Goal: Task Accomplishment & Management: Manage account settings

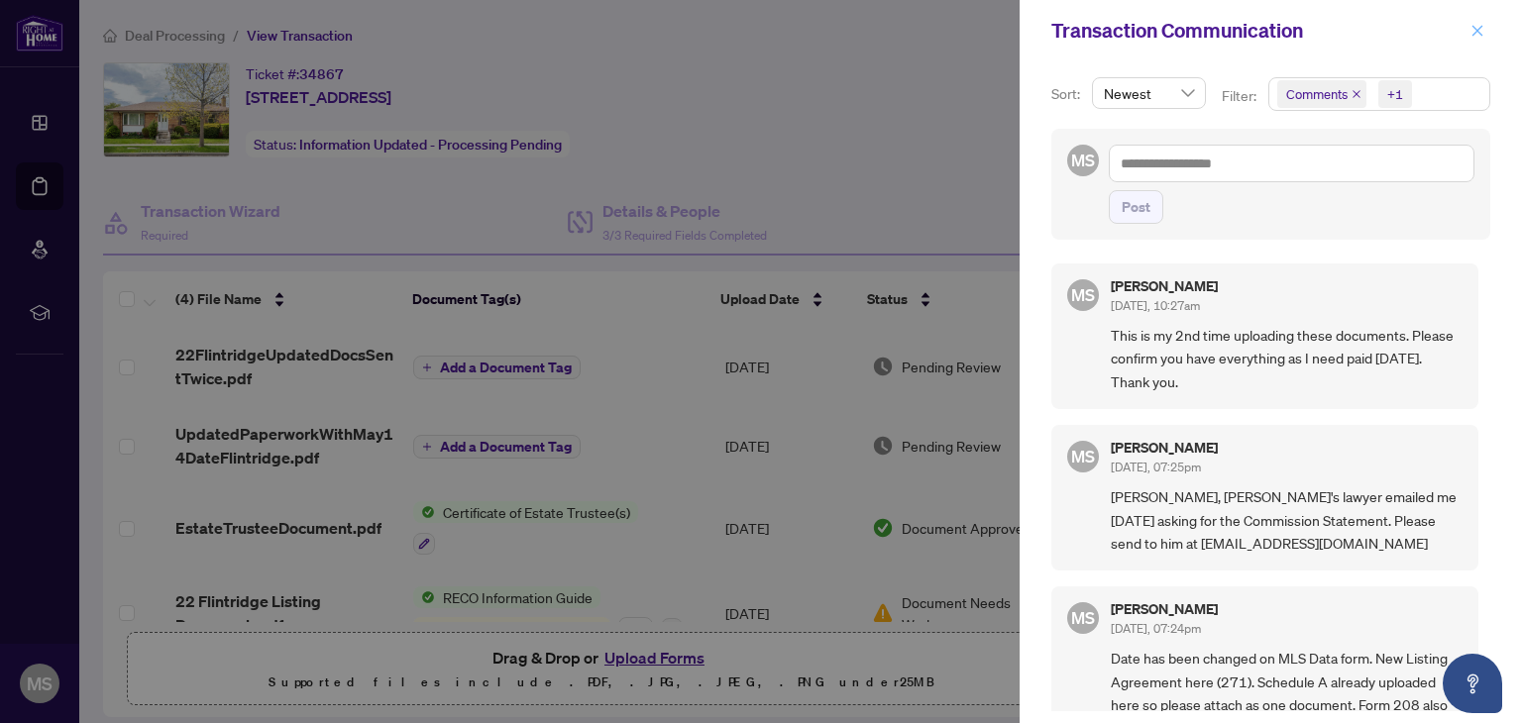
click at [1477, 31] on icon "close" at bounding box center [1477, 30] width 11 height 11
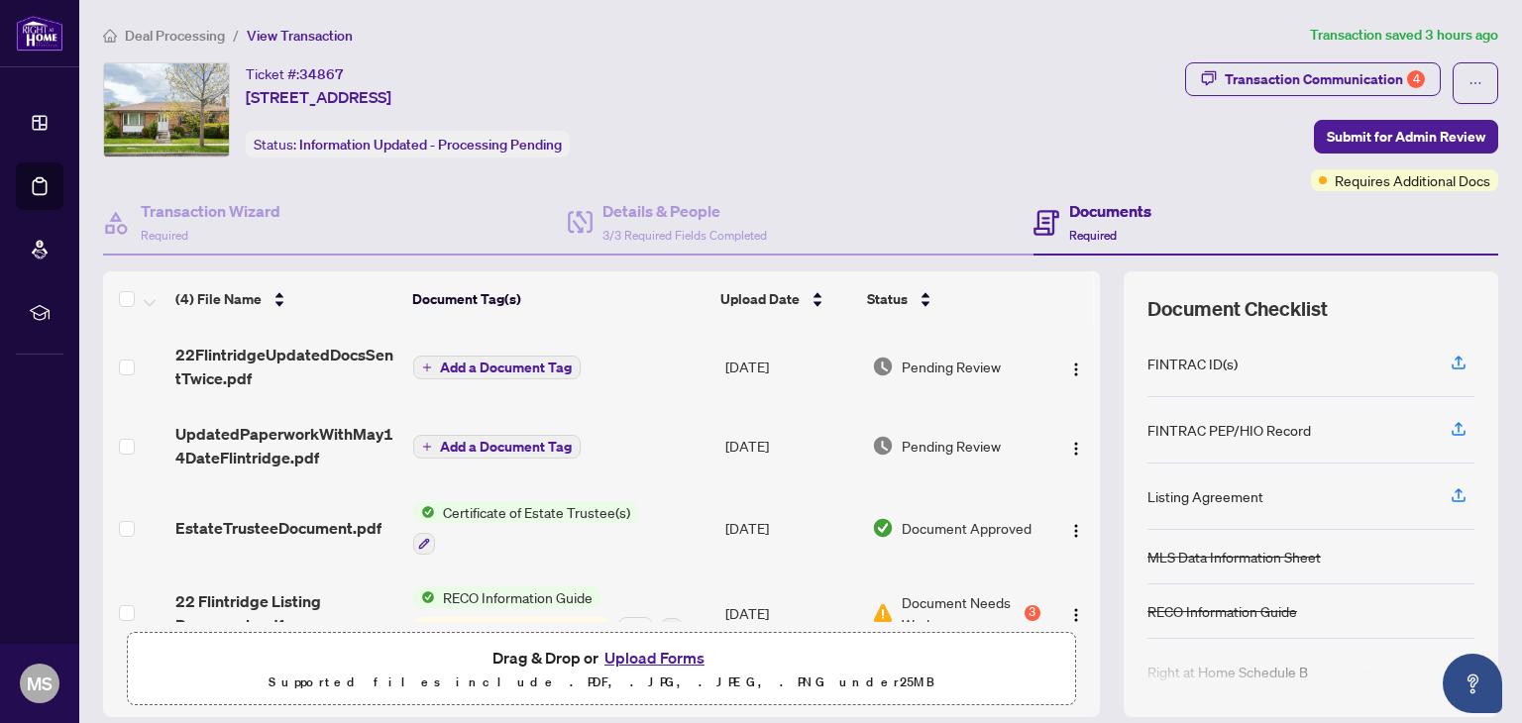
scroll to position [36, 0]
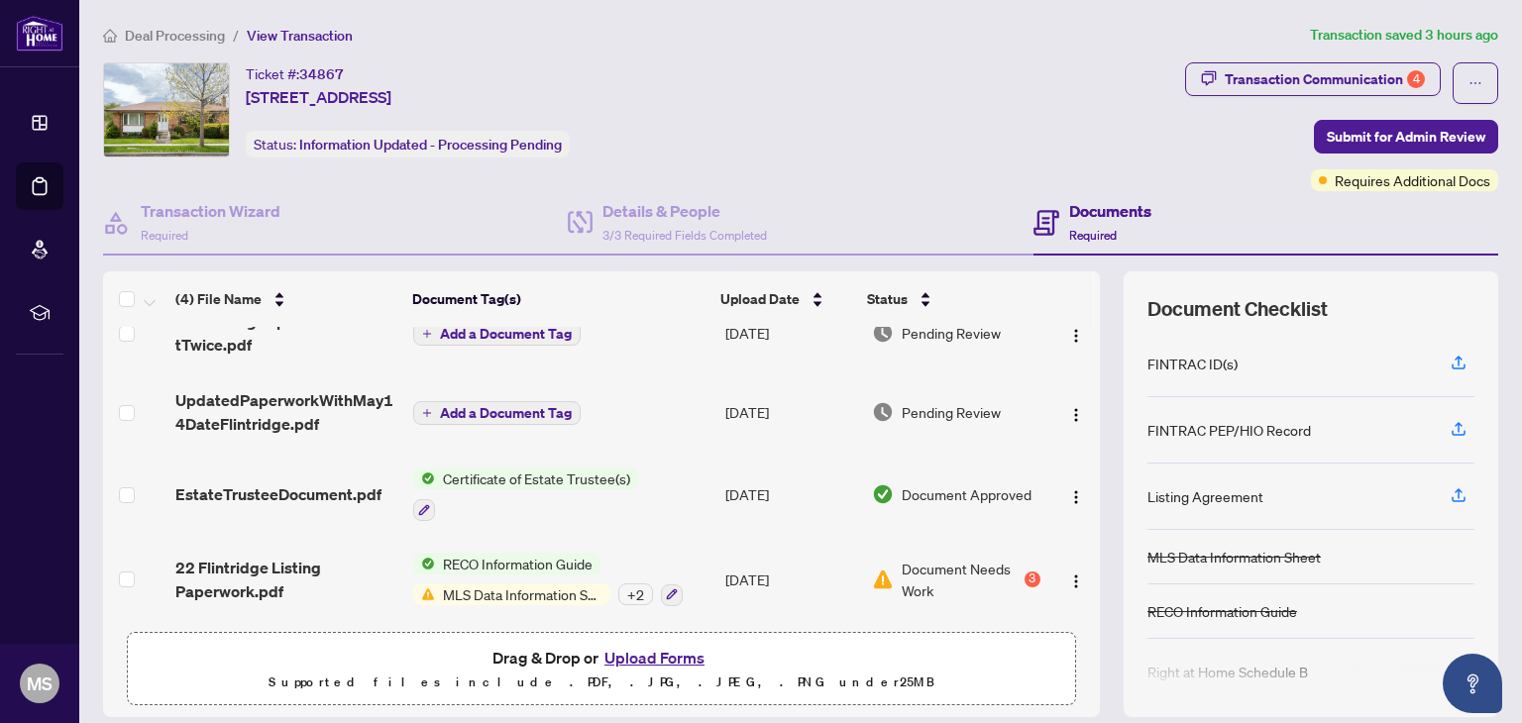
click at [918, 565] on span "Document Needs Work" at bounding box center [961, 580] width 118 height 44
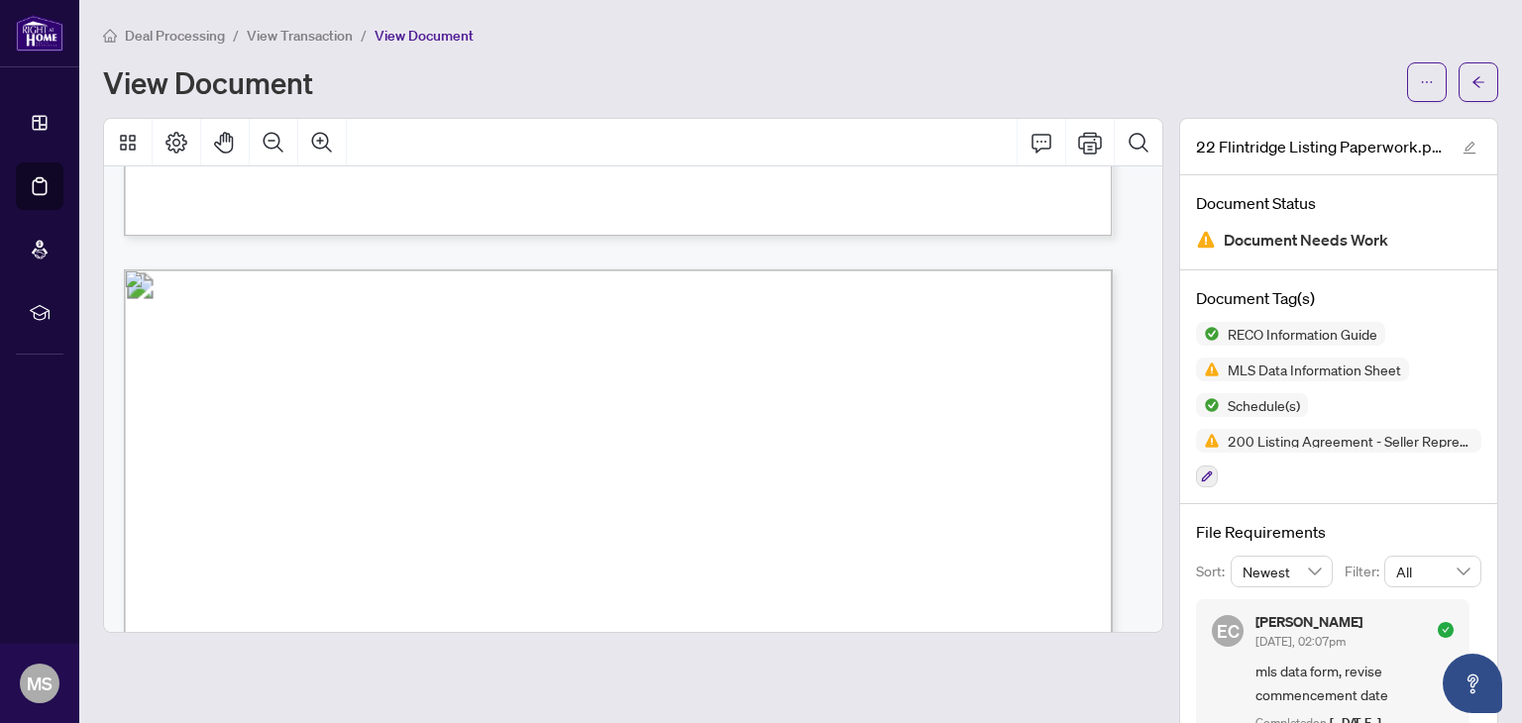
scroll to position [3830, 0]
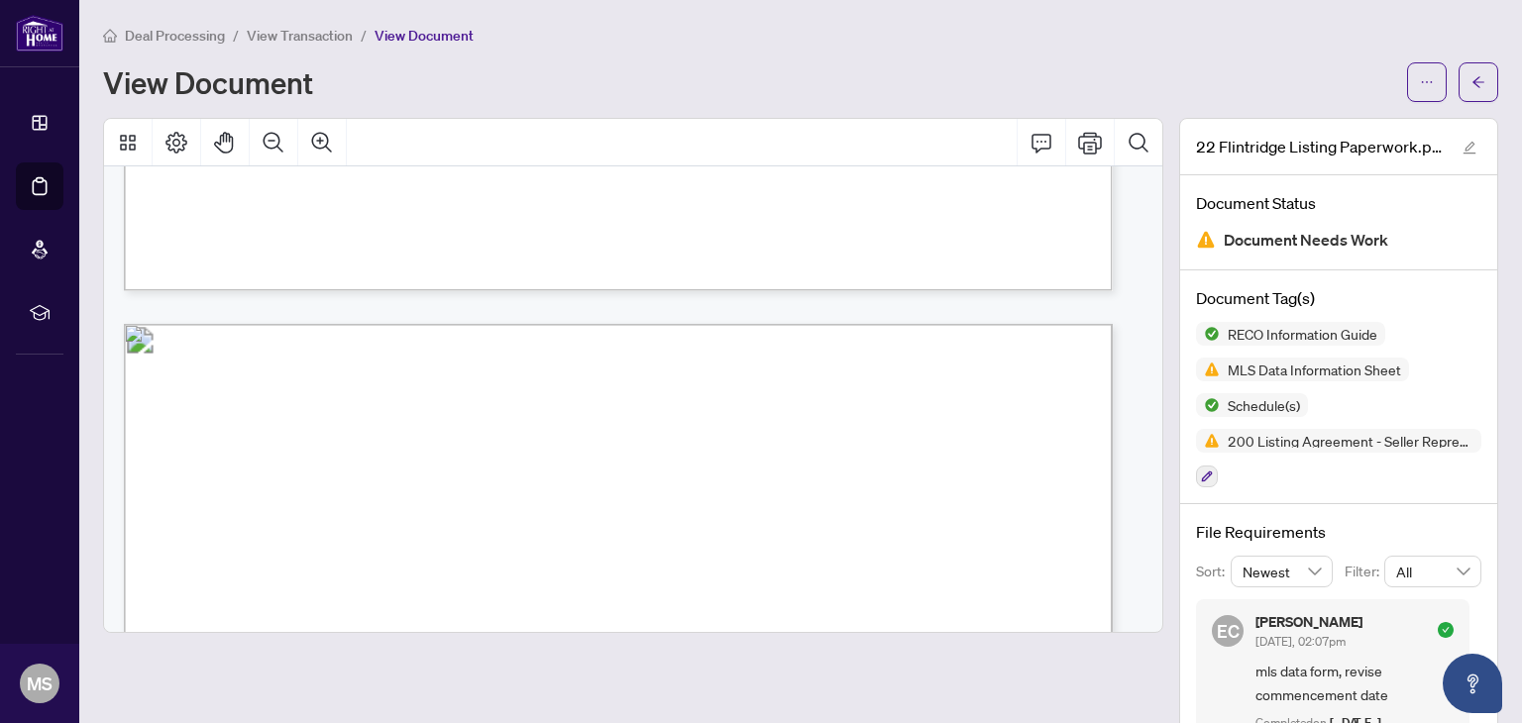
click at [297, 34] on span "View Transaction" at bounding box center [300, 36] width 106 height 18
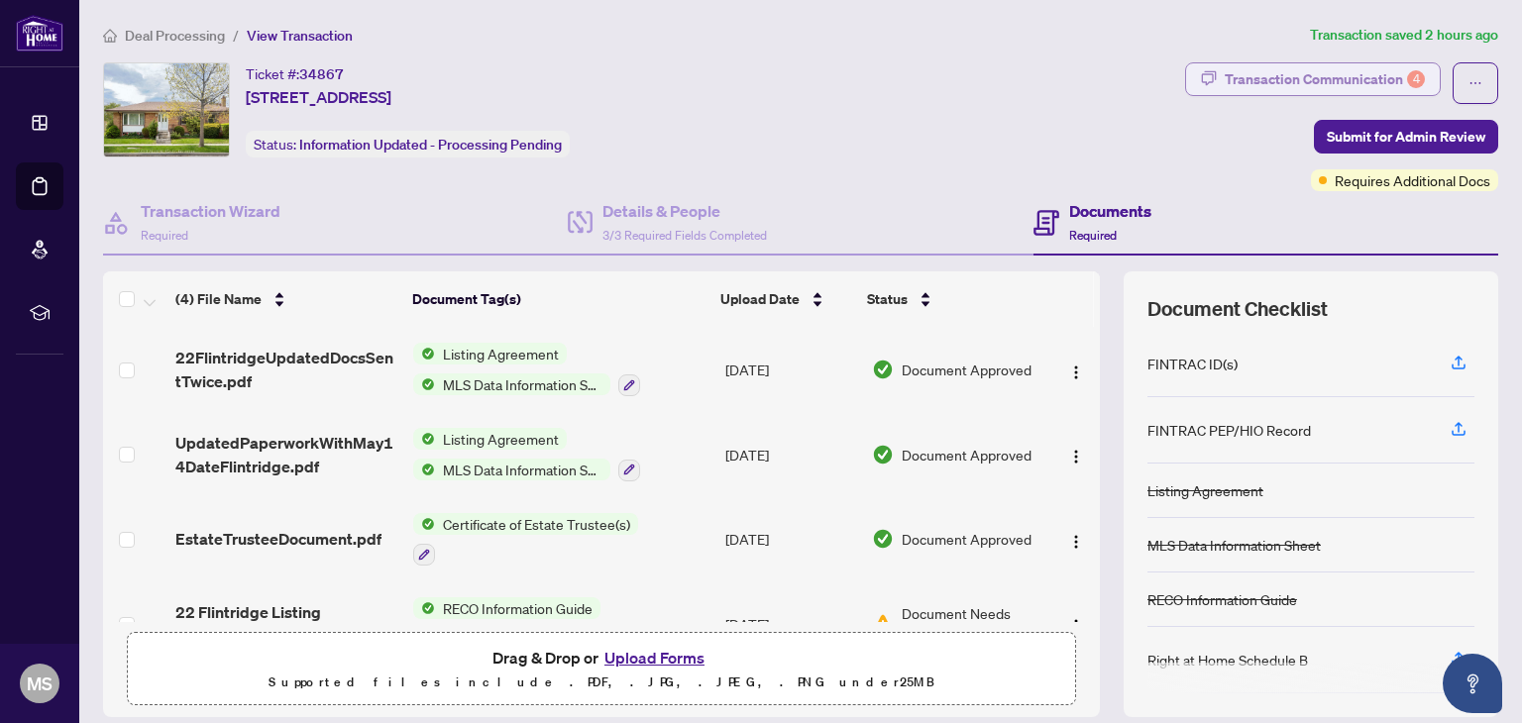
click at [1245, 79] on div "Transaction Communication 4" at bounding box center [1325, 79] width 200 height 32
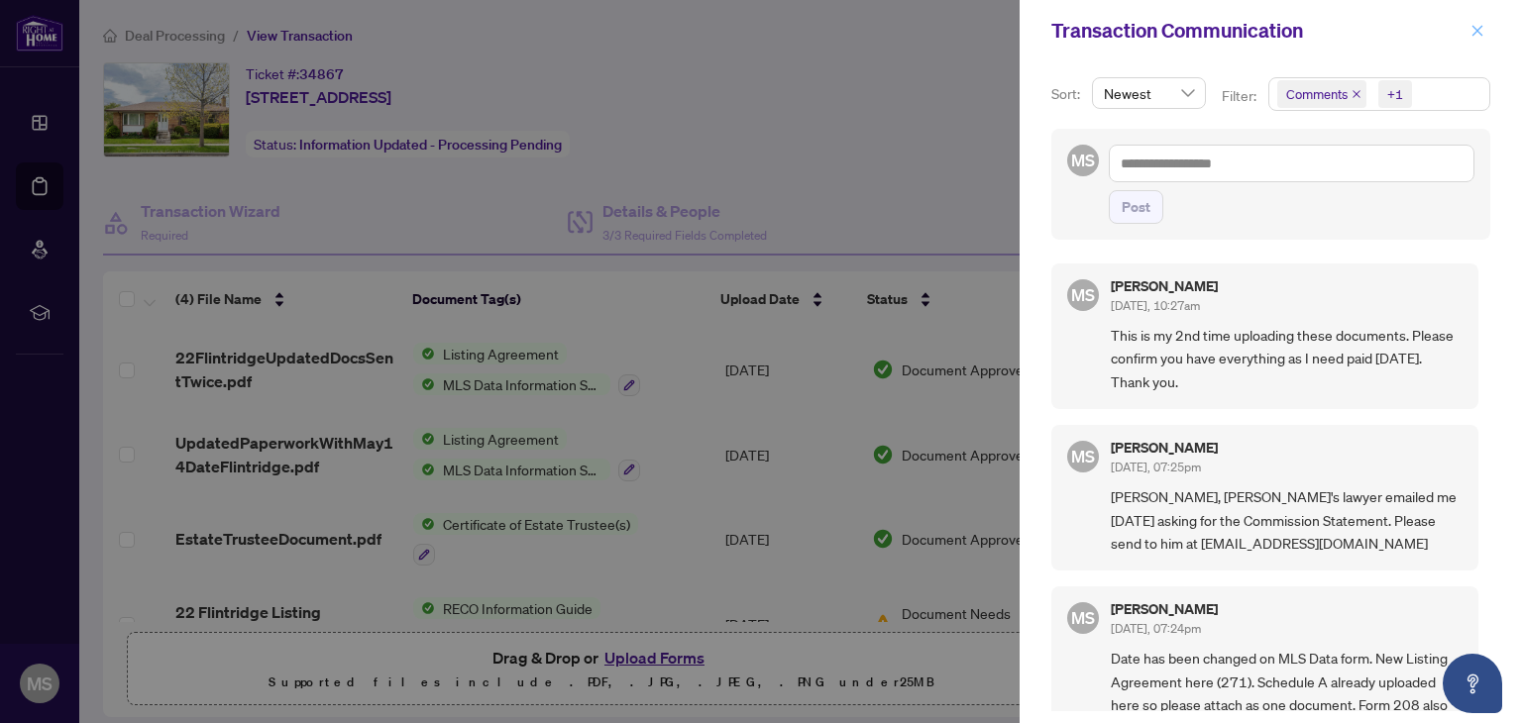
click at [1479, 32] on icon "close" at bounding box center [1477, 31] width 14 height 14
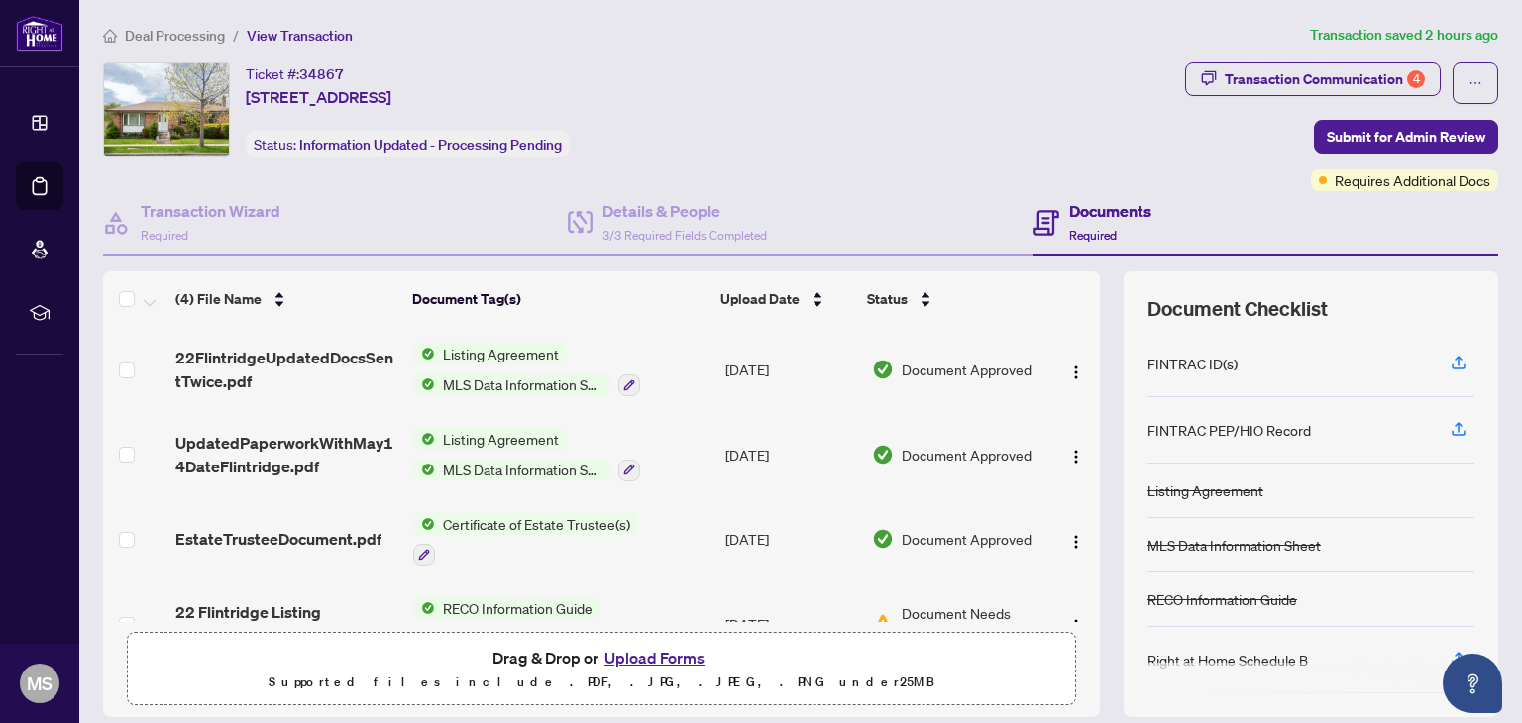
scroll to position [45, 0]
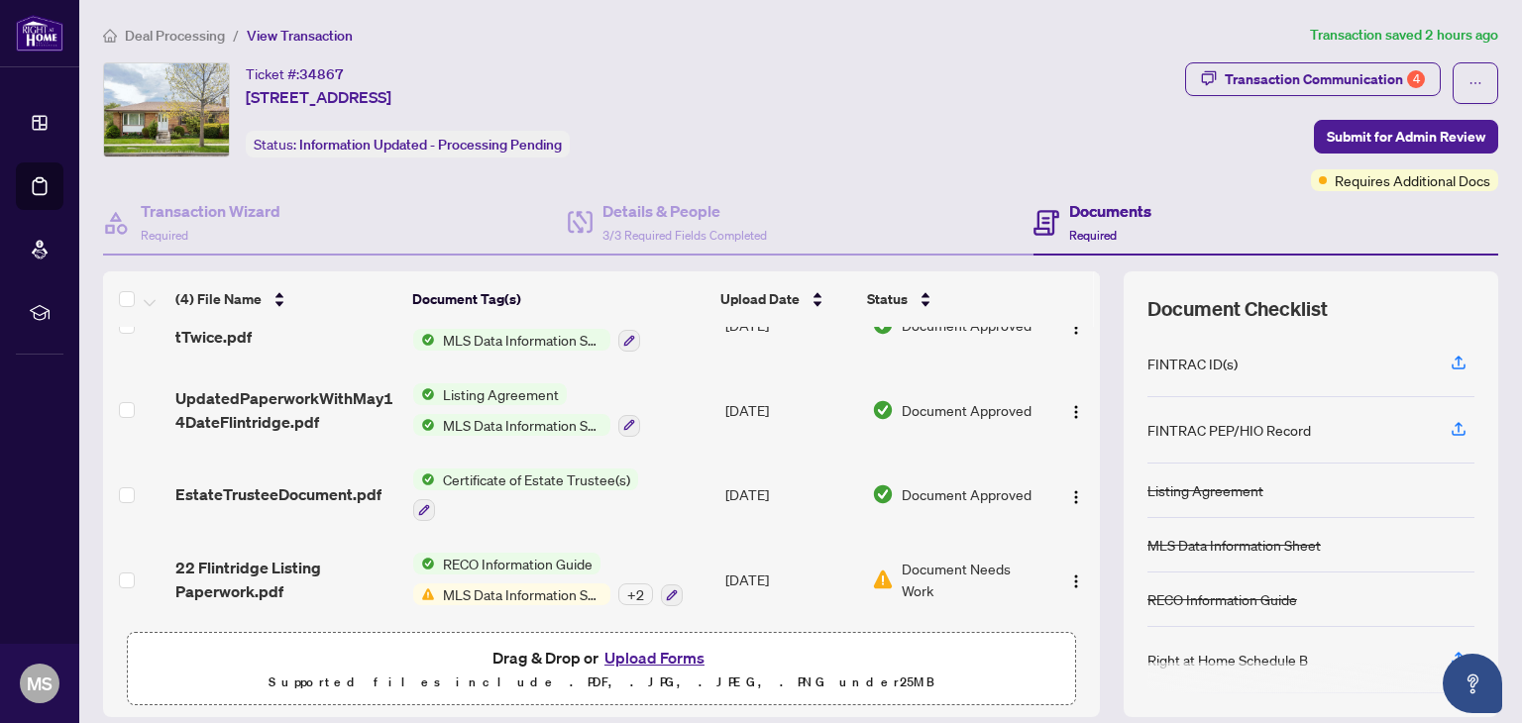
click at [181, 41] on span "Deal Processing" at bounding box center [175, 36] width 100 height 18
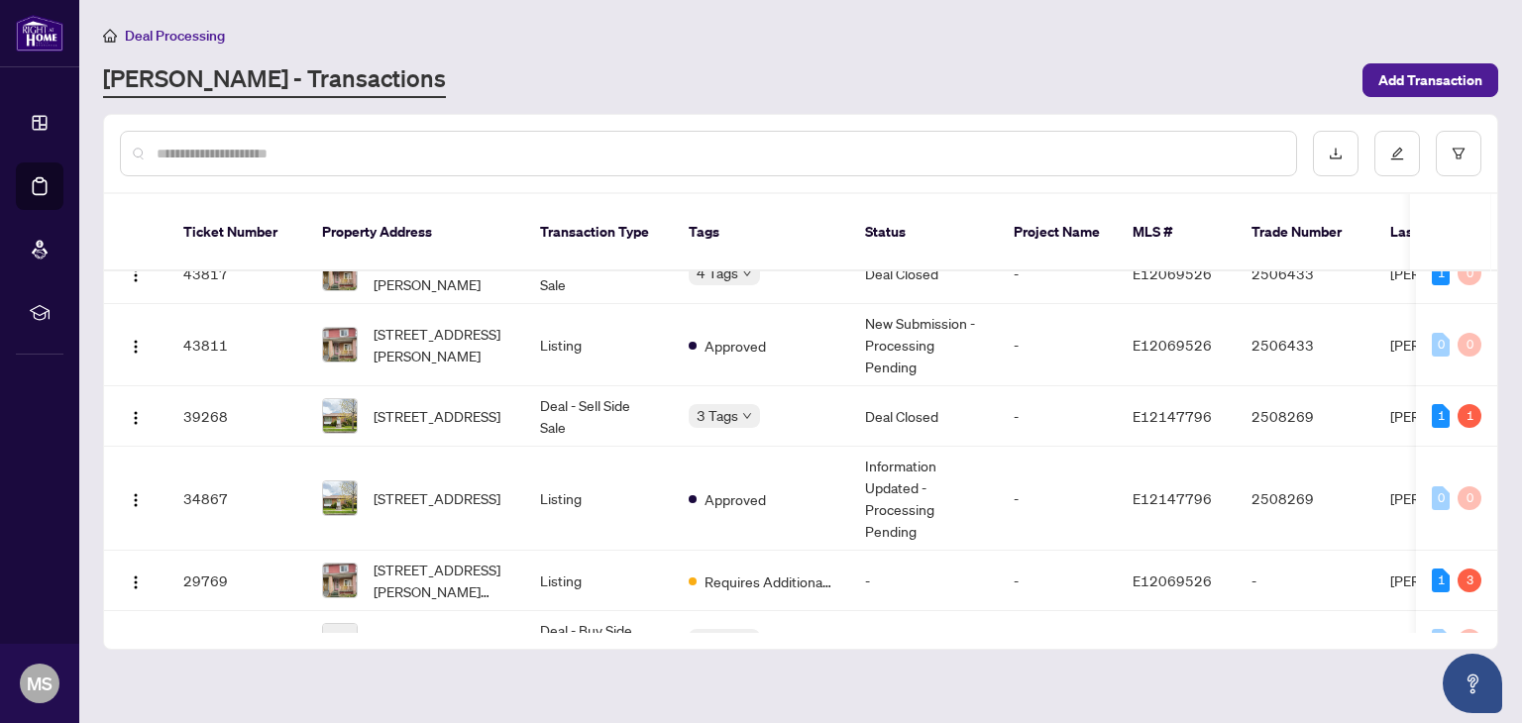
scroll to position [36, 0]
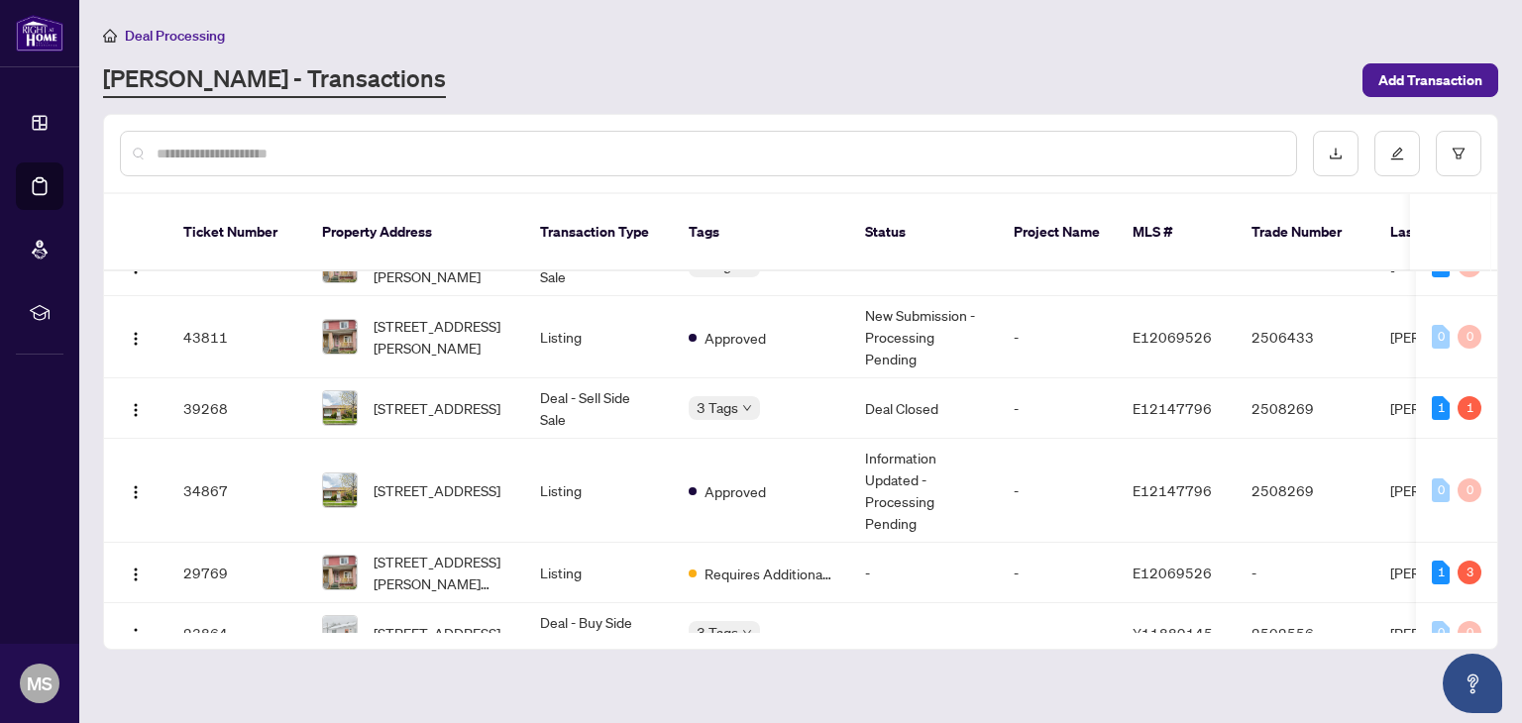
click at [721, 396] on span "3 Tags" at bounding box center [718, 407] width 42 height 23
click at [789, 395] on span "Requires Additional Docs" at bounding box center [798, 393] width 149 height 22
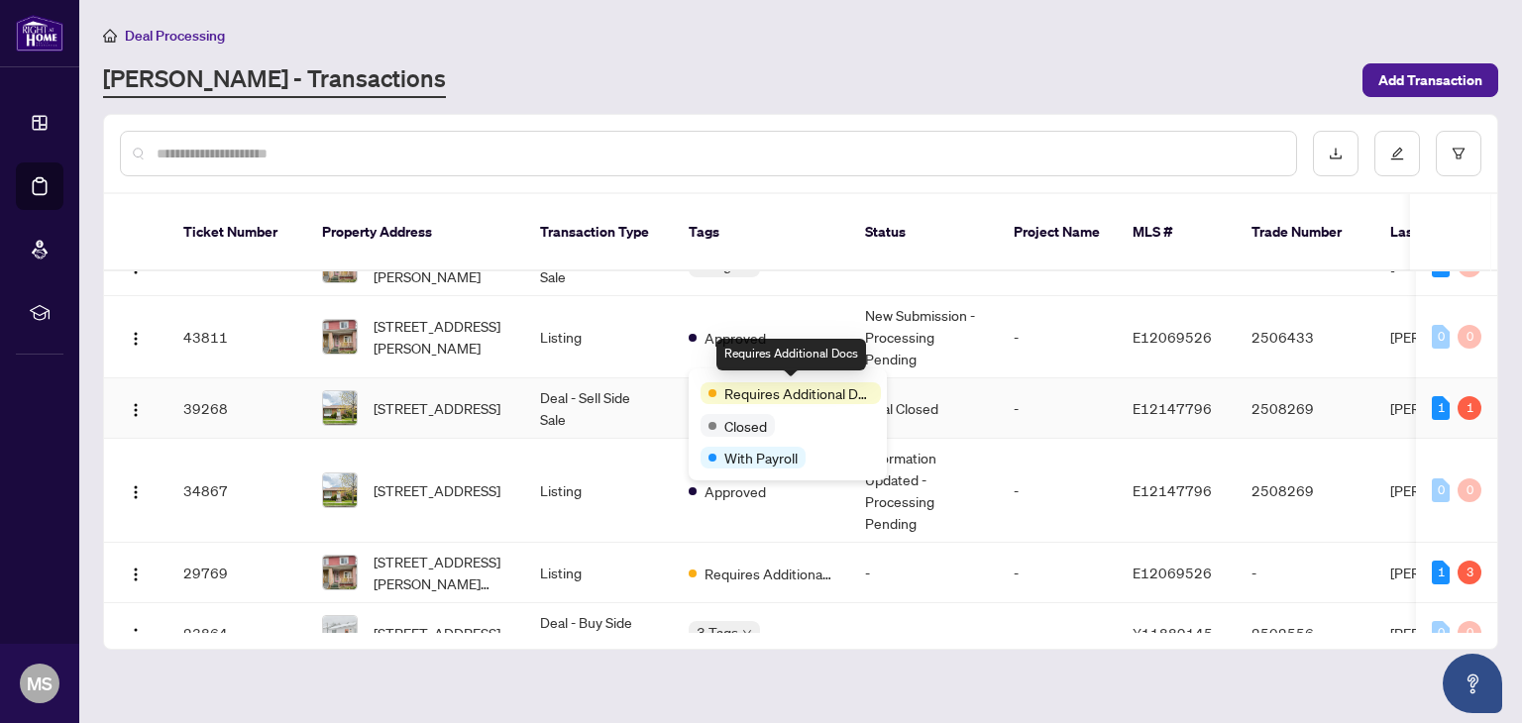
click at [1448, 396] on div "1 1" at bounding box center [1457, 408] width 50 height 24
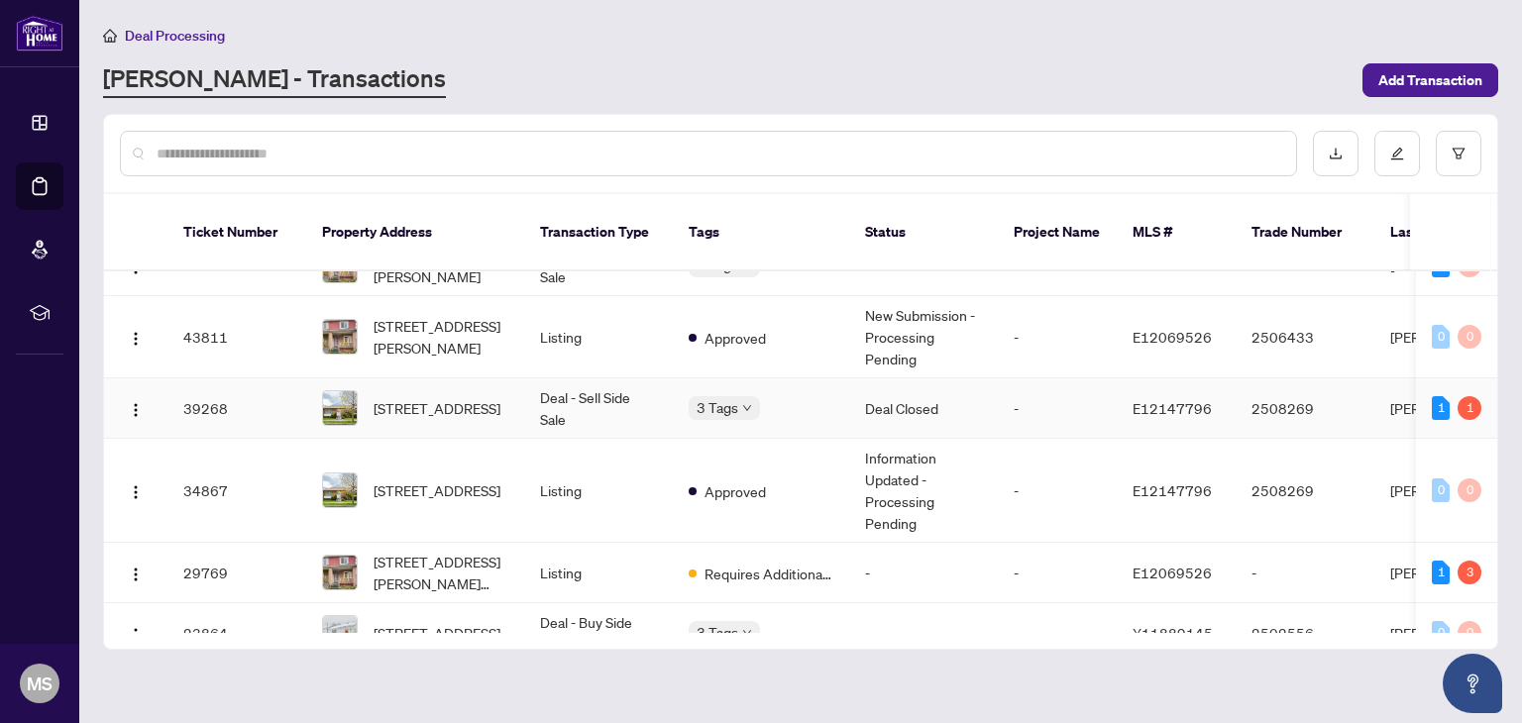
click at [1450, 396] on div "1 1" at bounding box center [1457, 408] width 50 height 24
click at [769, 396] on td "3 Tags" at bounding box center [761, 409] width 176 height 60
